Goal: Information Seeking & Learning: Check status

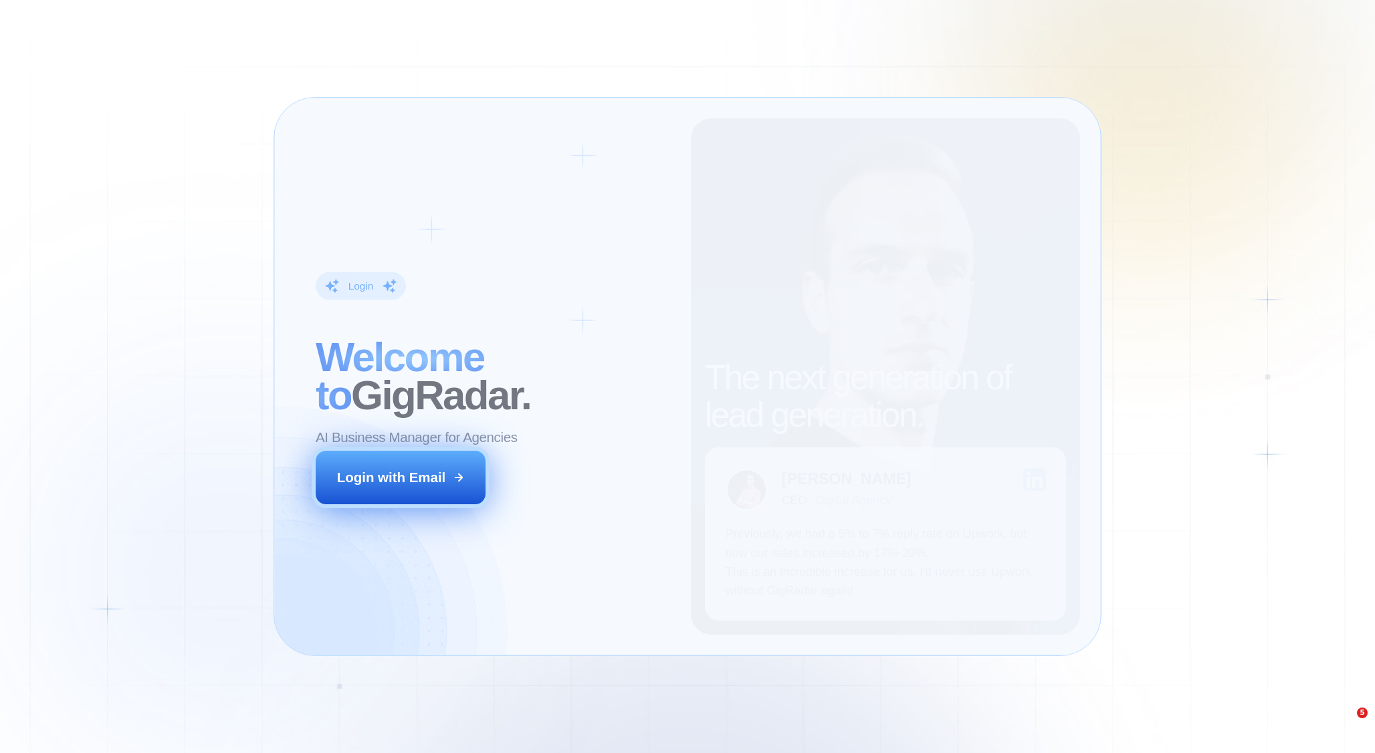
click at [395, 468] on div "Login with Email" at bounding box center [391, 477] width 109 height 19
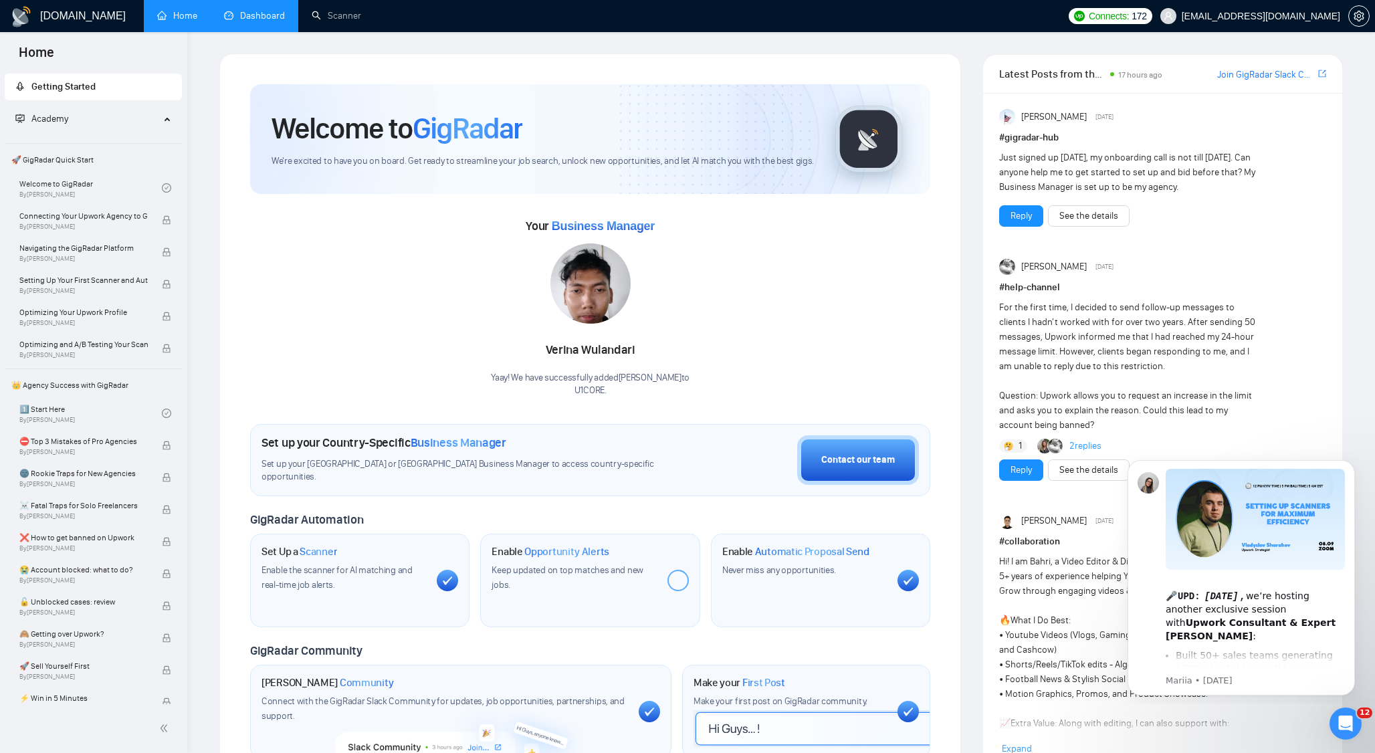
click at [252, 21] on link "Dashboard" at bounding box center [254, 15] width 61 height 11
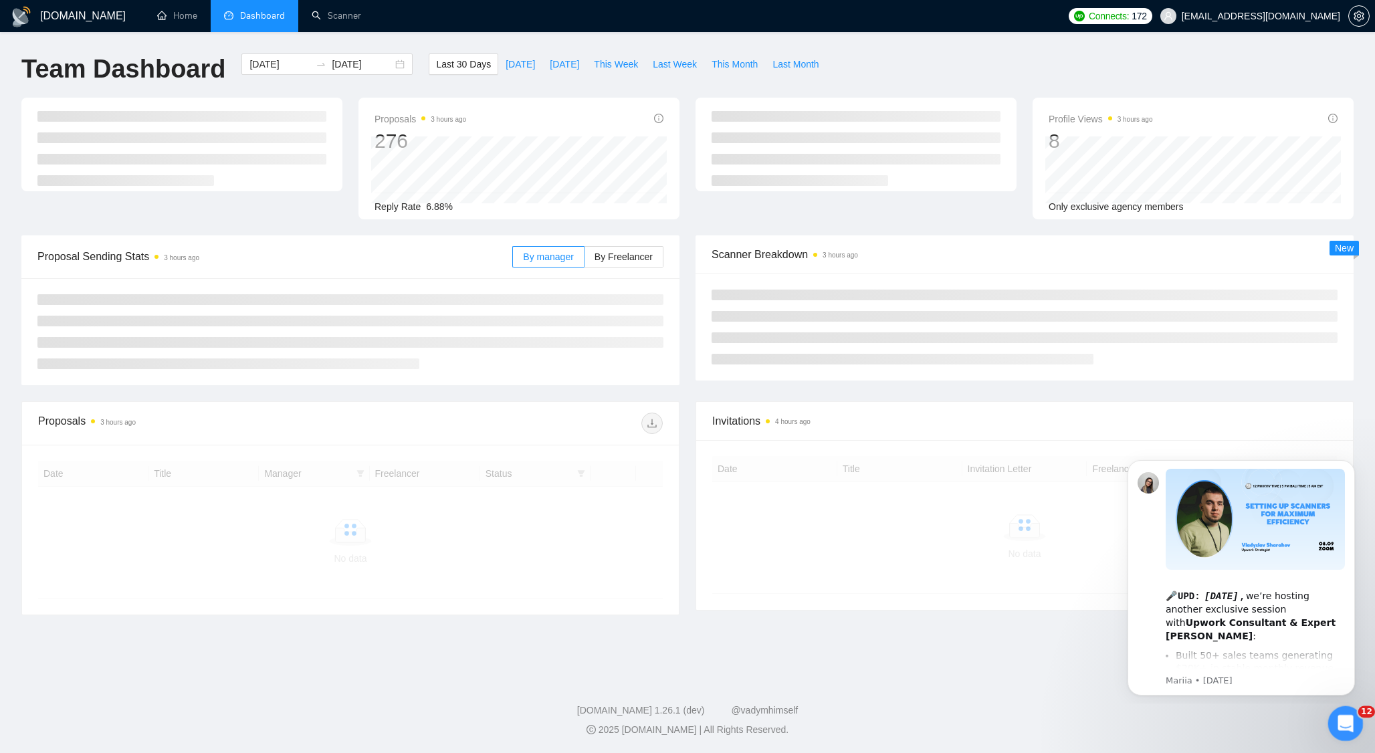
click at [1336, 723] on icon "Open Intercom Messenger" at bounding box center [1344, 722] width 22 height 22
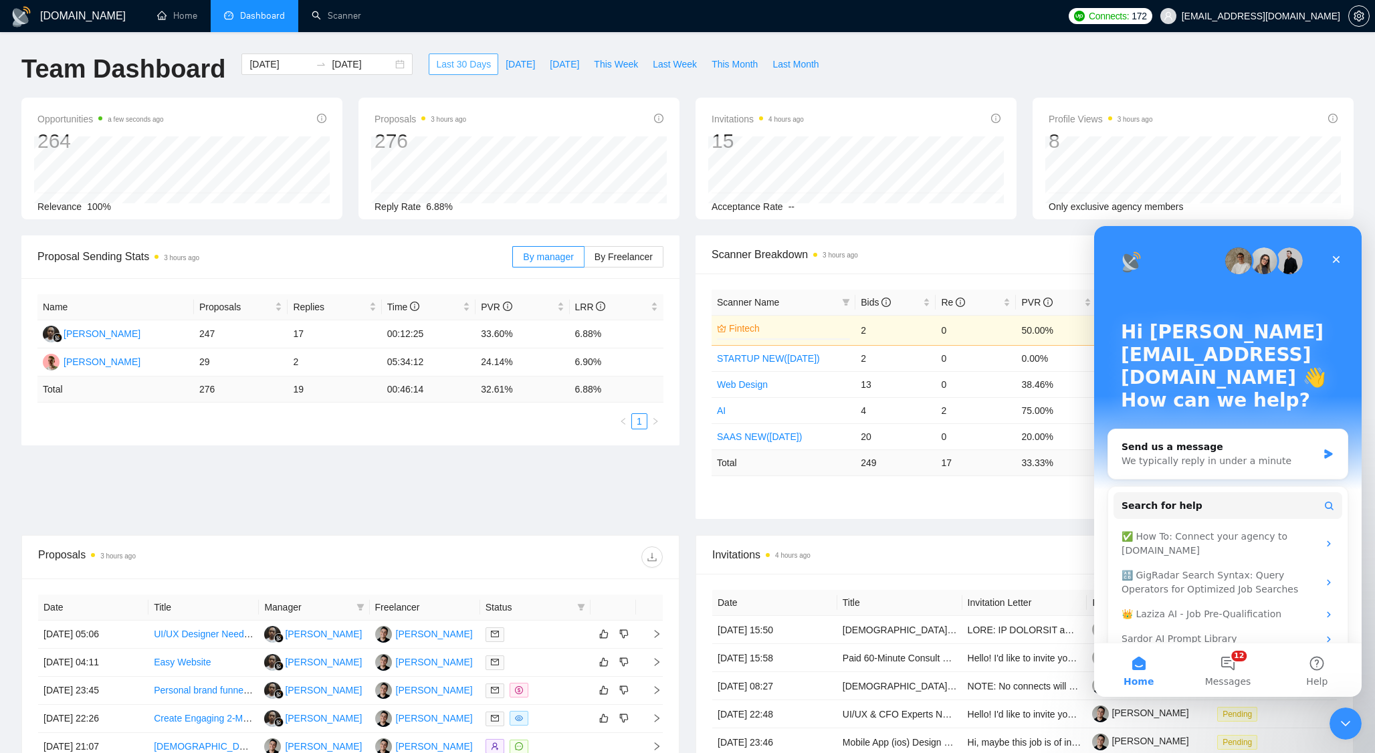
click at [450, 56] on button "Last 30 Days" at bounding box center [464, 64] width 70 height 21
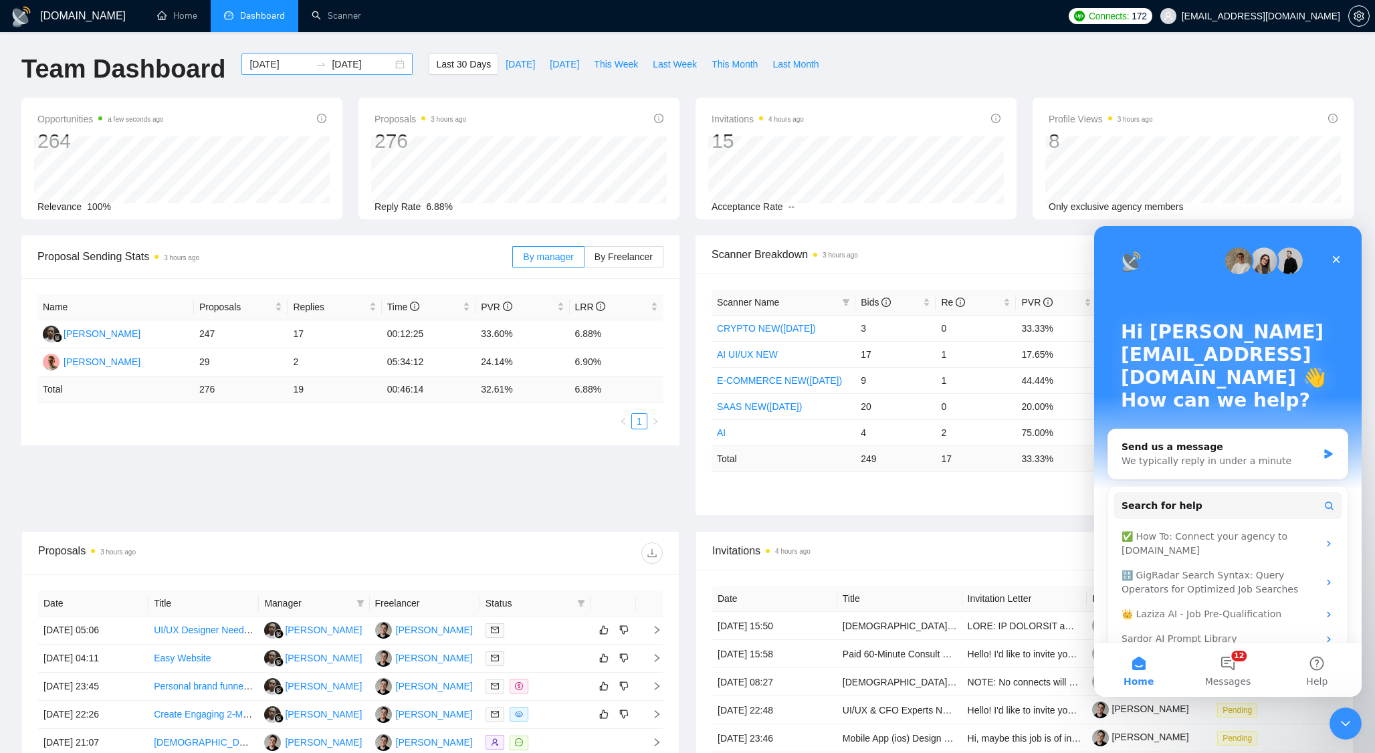
click at [262, 63] on input "[DATE]" at bounding box center [280, 64] width 61 height 15
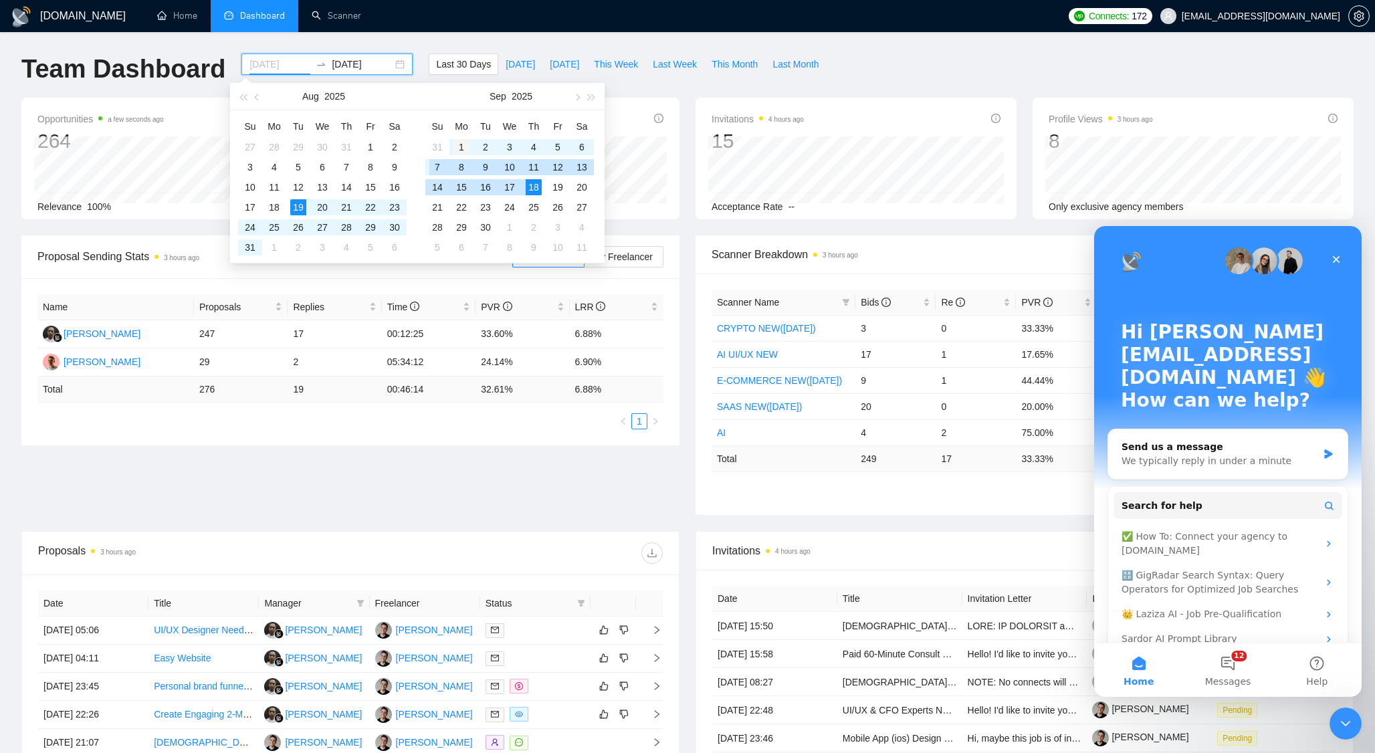
type input "[DATE]"
click at [464, 149] on div "1" at bounding box center [462, 147] width 16 height 16
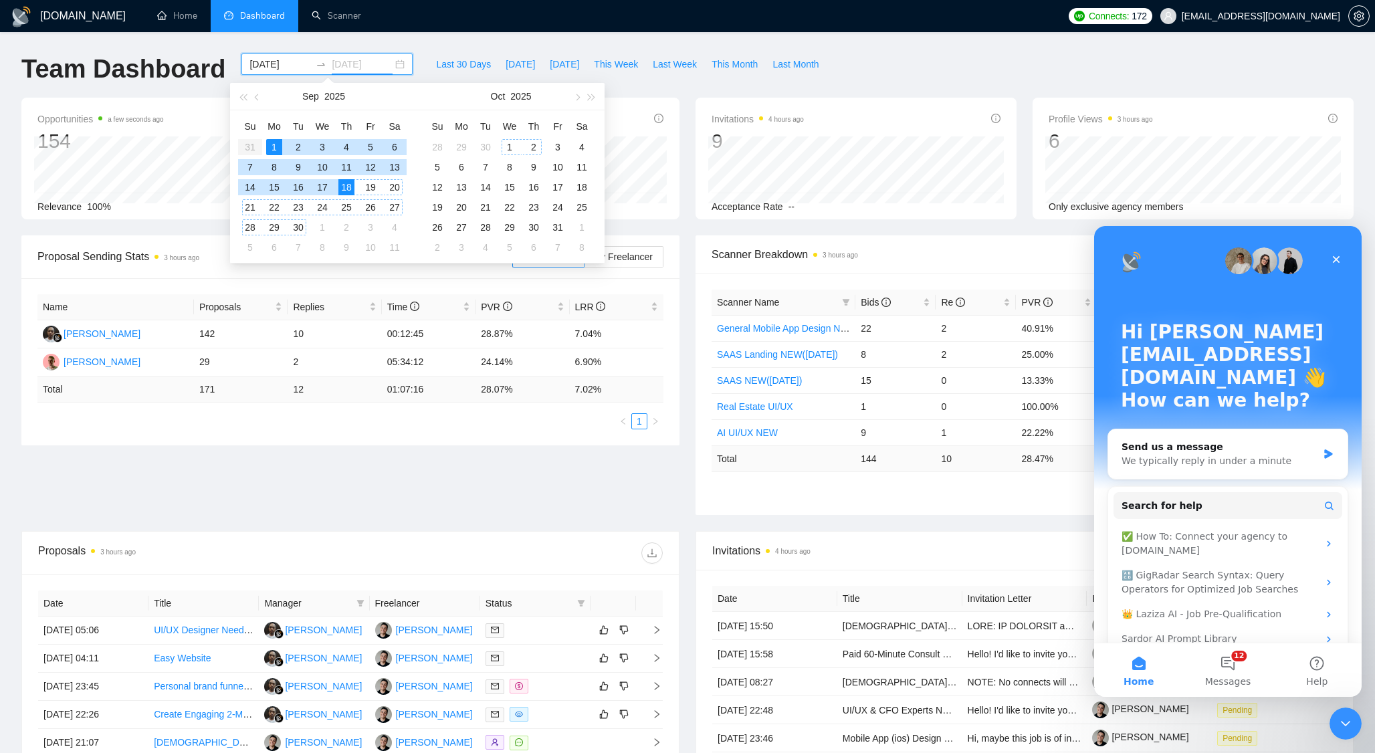
type input "[DATE]"
click at [349, 187] on div "18" at bounding box center [346, 187] width 16 height 16
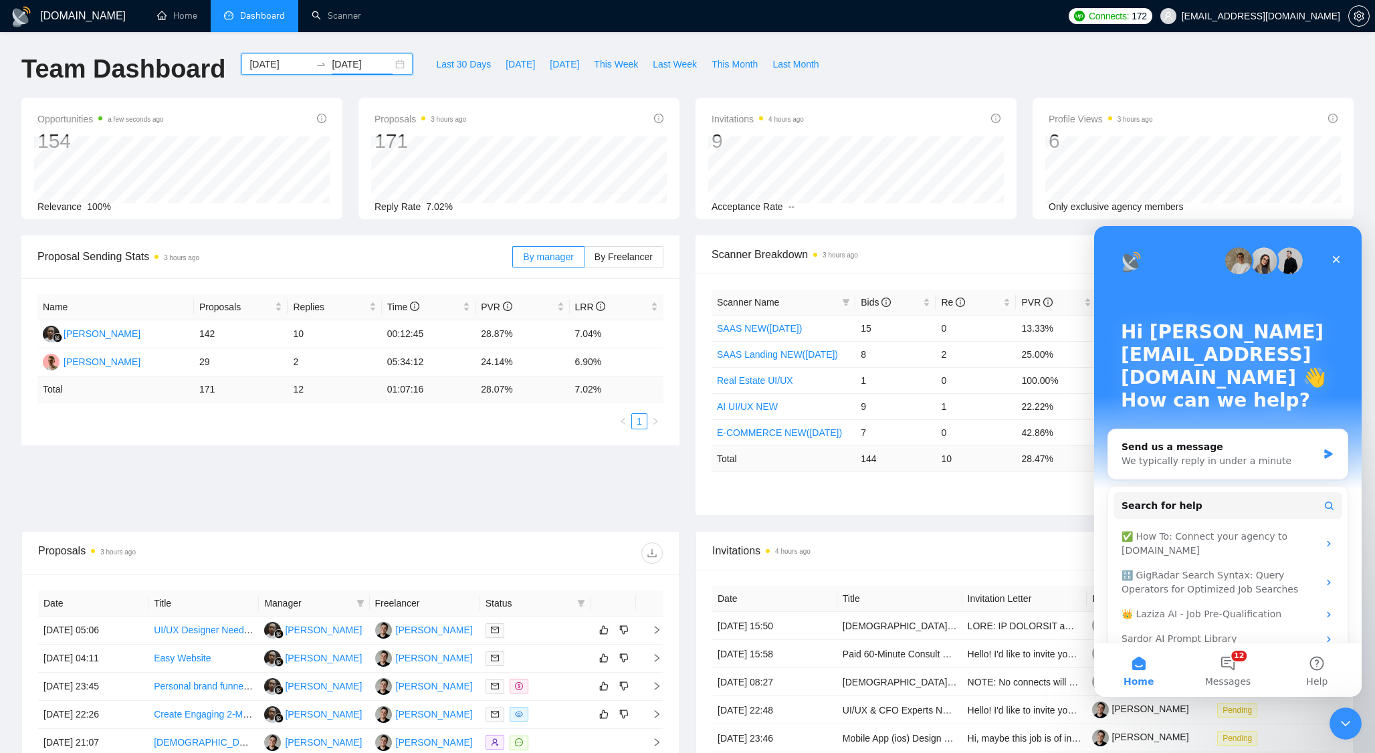
click at [417, 448] on div "Proposal Sending Stats 3 hours ago By manager By Freelancer Name Proposals Repl…" at bounding box center [687, 383] width 1349 height 296
click at [610, 259] on span "By Freelancer" at bounding box center [624, 257] width 58 height 11
click at [585, 260] on input "By Freelancer" at bounding box center [585, 260] width 0 height 0
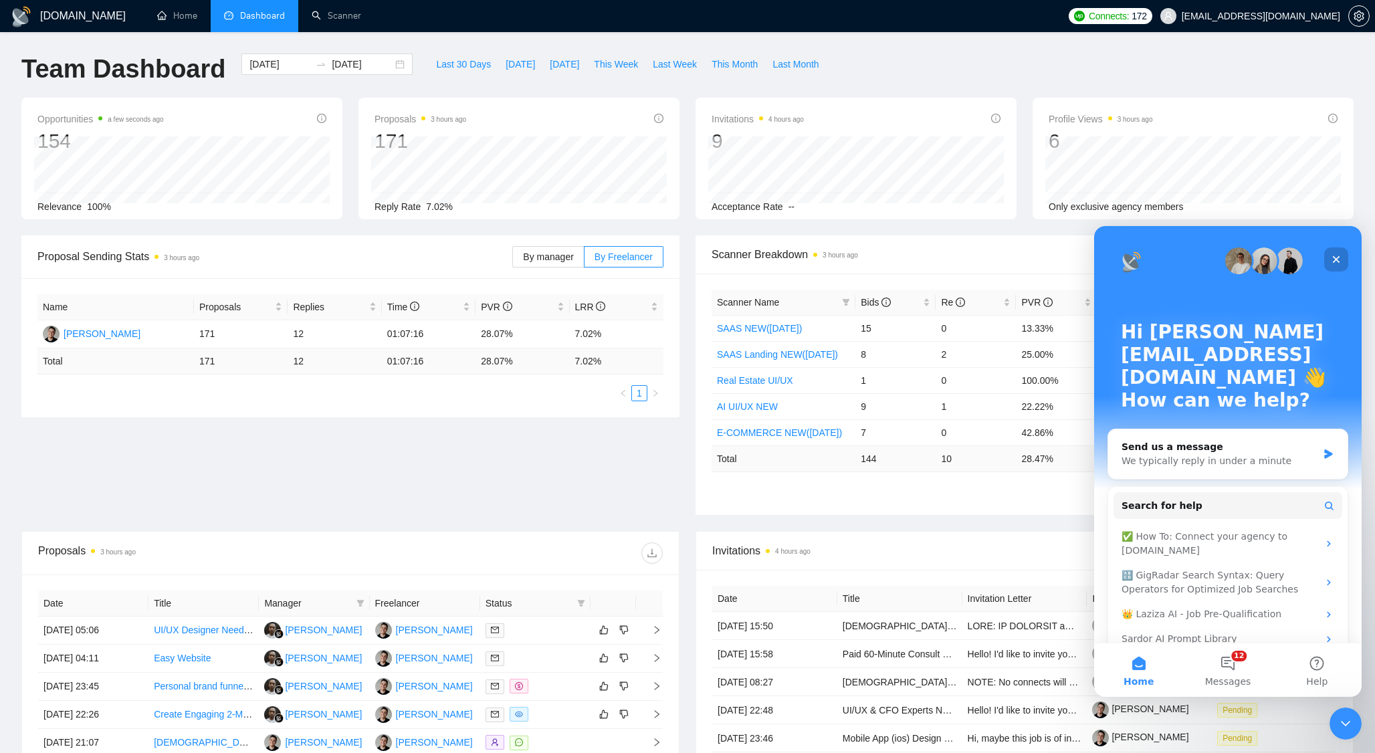
click at [1325, 258] on div "Close" at bounding box center [1337, 260] width 24 height 24
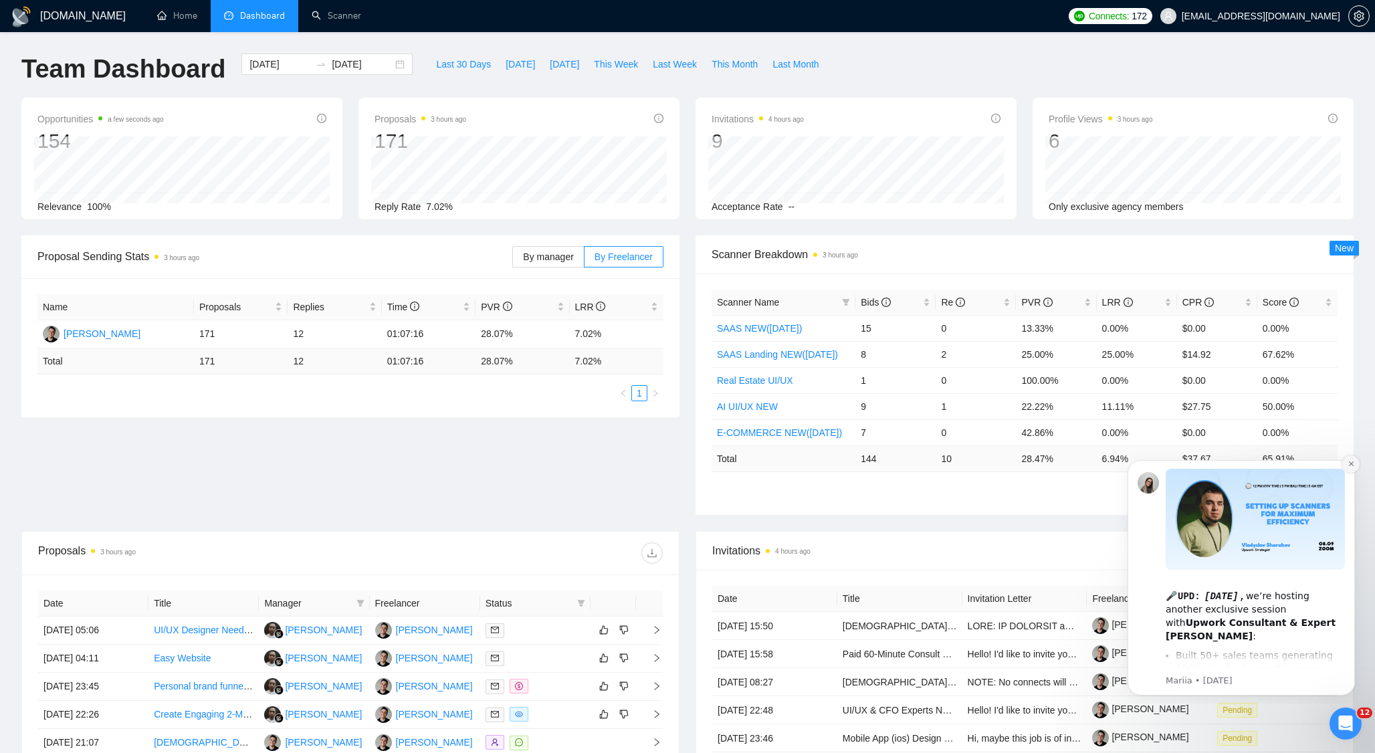
click at [1357, 468] on button "Dismiss notification" at bounding box center [1351, 464] width 17 height 17
